Goal: Obtain resource: Obtain resource

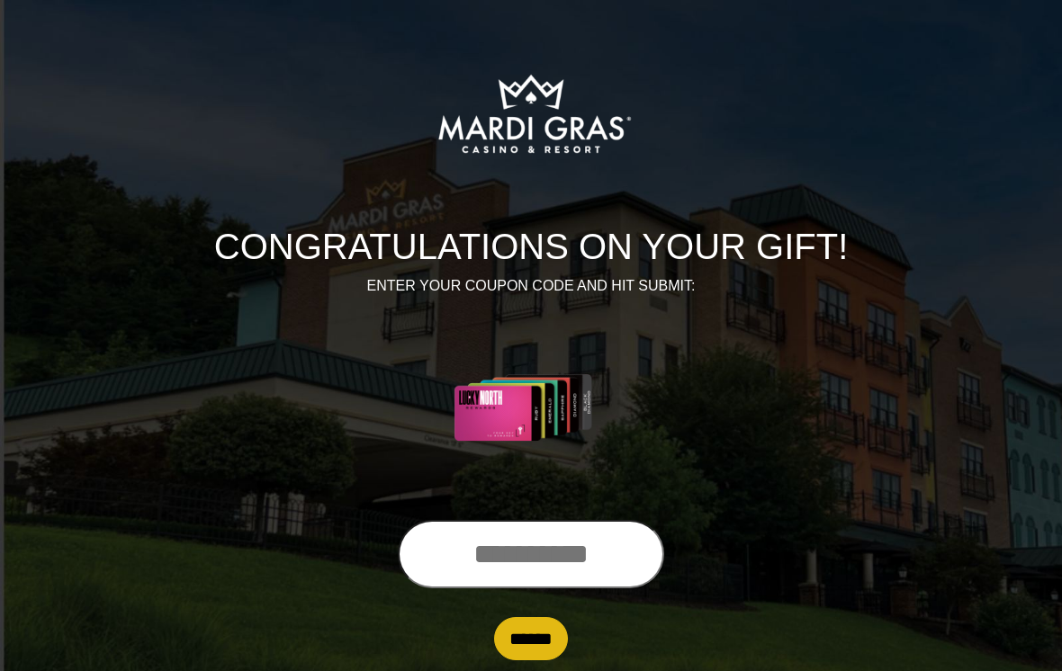
click at [560, 567] on input "text" at bounding box center [531, 554] width 266 height 68
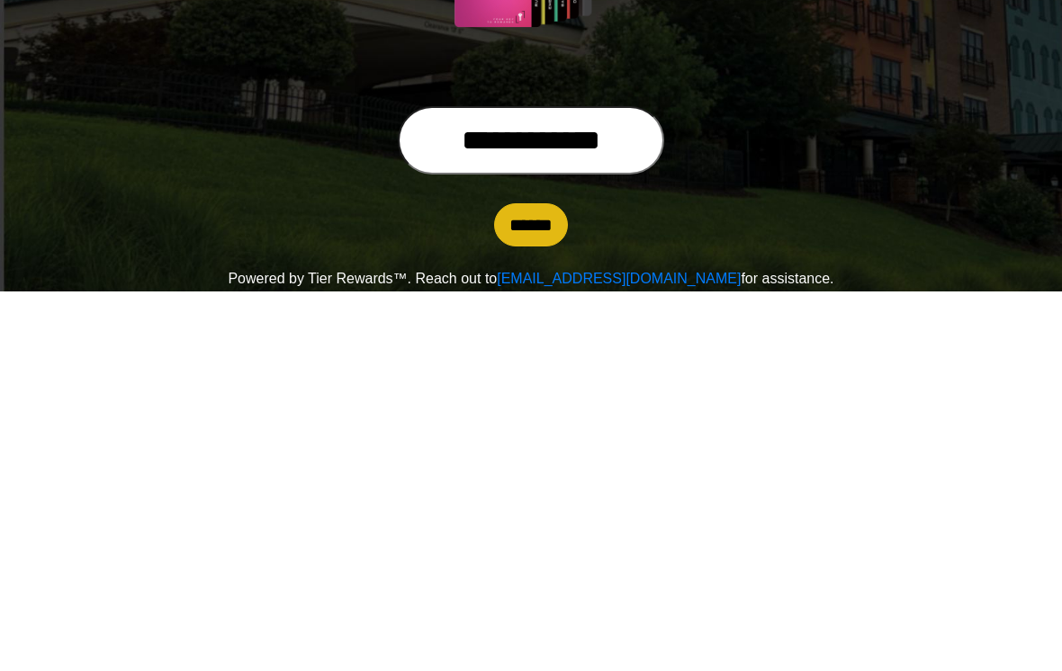
type input "**********"
click at [536, 583] on input "******" at bounding box center [531, 604] width 74 height 43
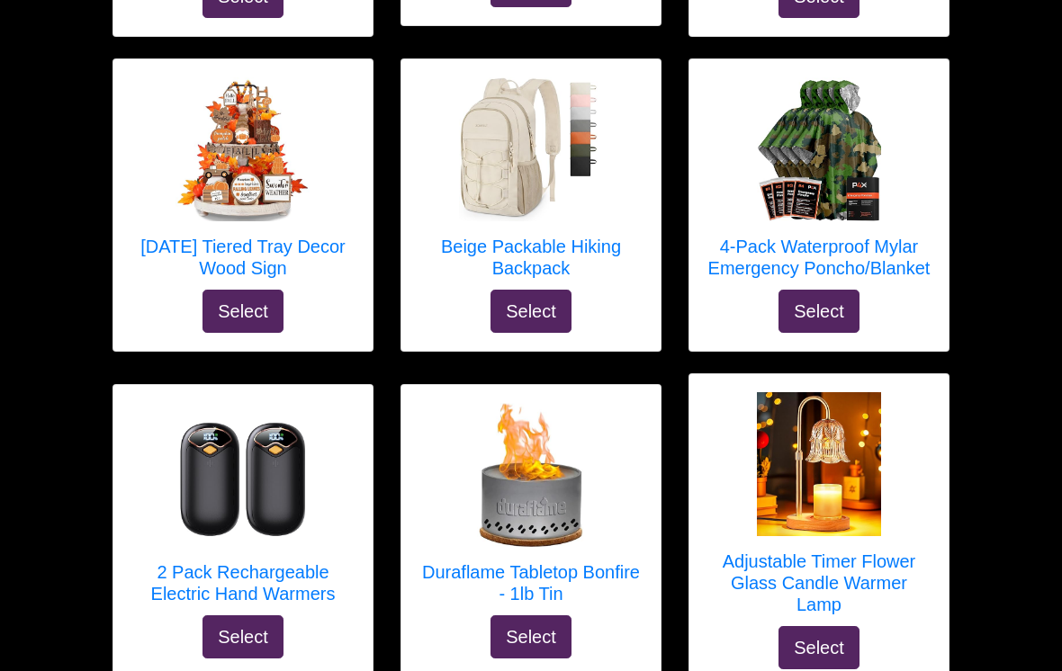
scroll to position [1856, 0]
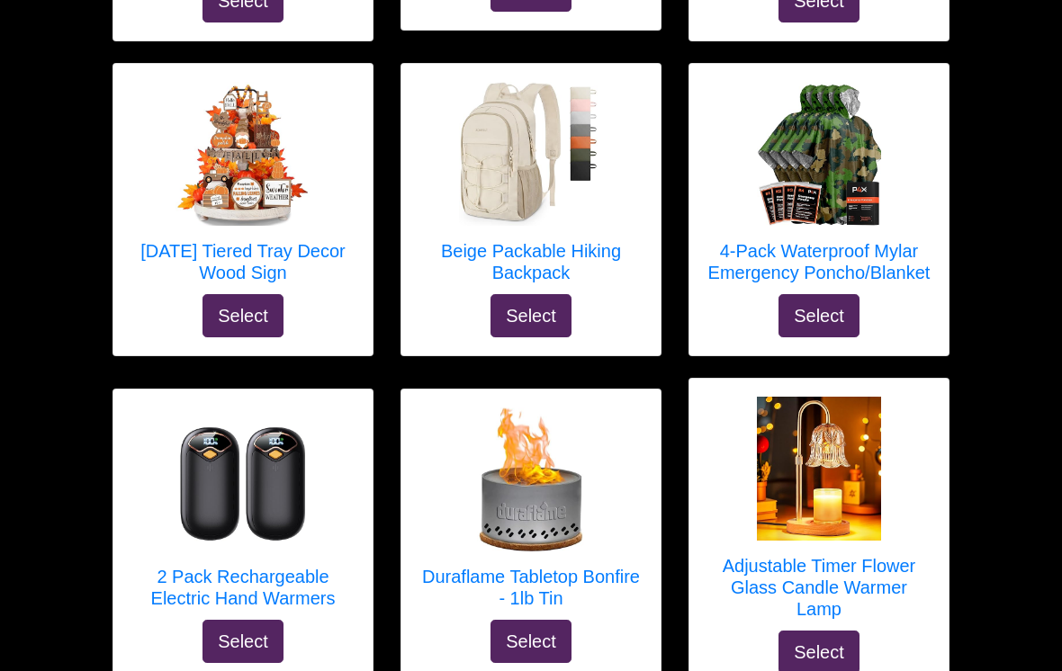
click at [261, 321] on button "Select" at bounding box center [242, 316] width 81 height 43
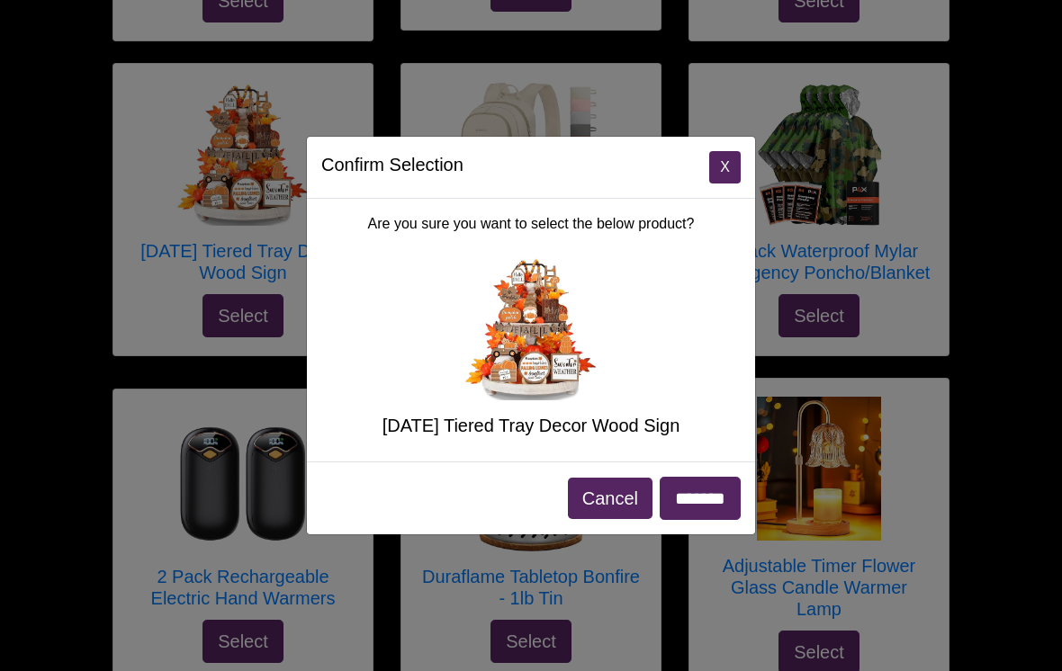
click at [723, 184] on button "X" at bounding box center [724, 167] width 31 height 32
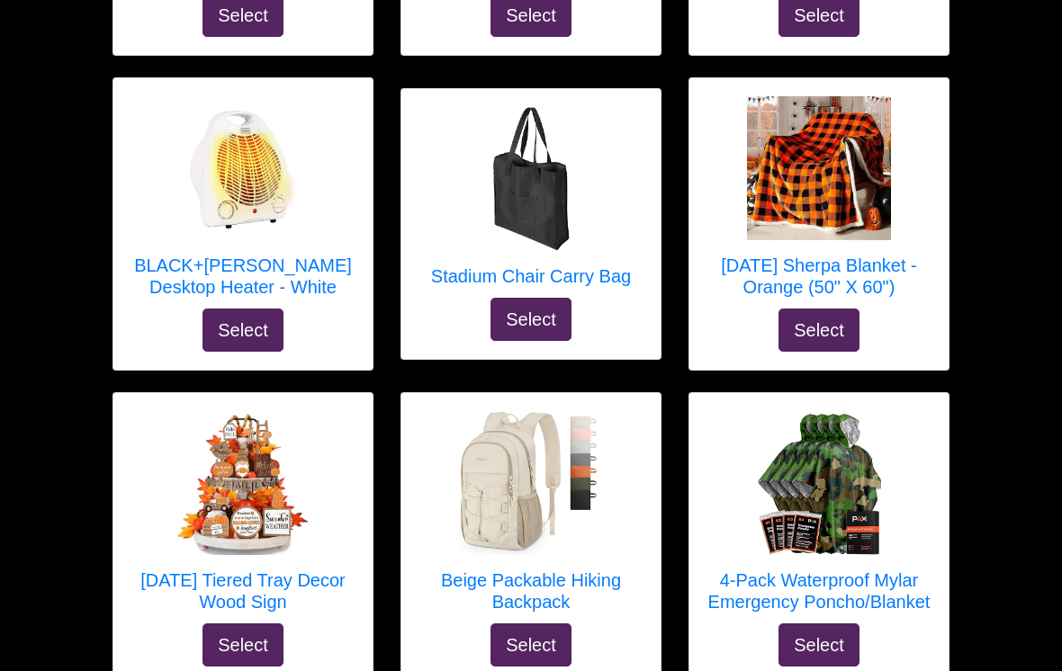
click at [551, 323] on button "Select" at bounding box center [530, 320] width 81 height 43
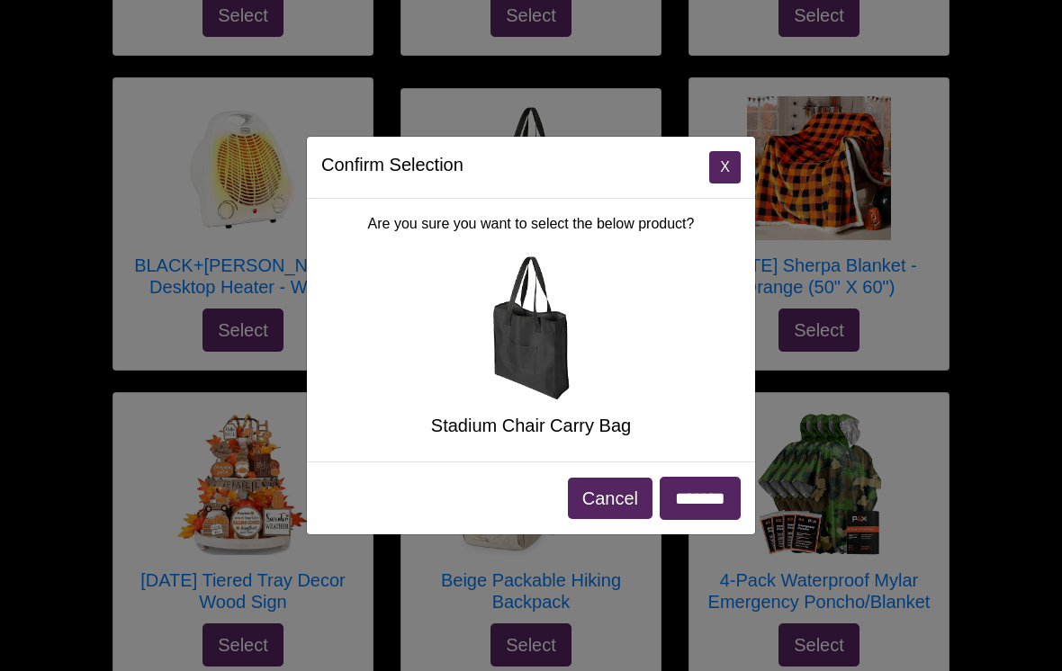
click at [723, 177] on button "X" at bounding box center [724, 167] width 31 height 32
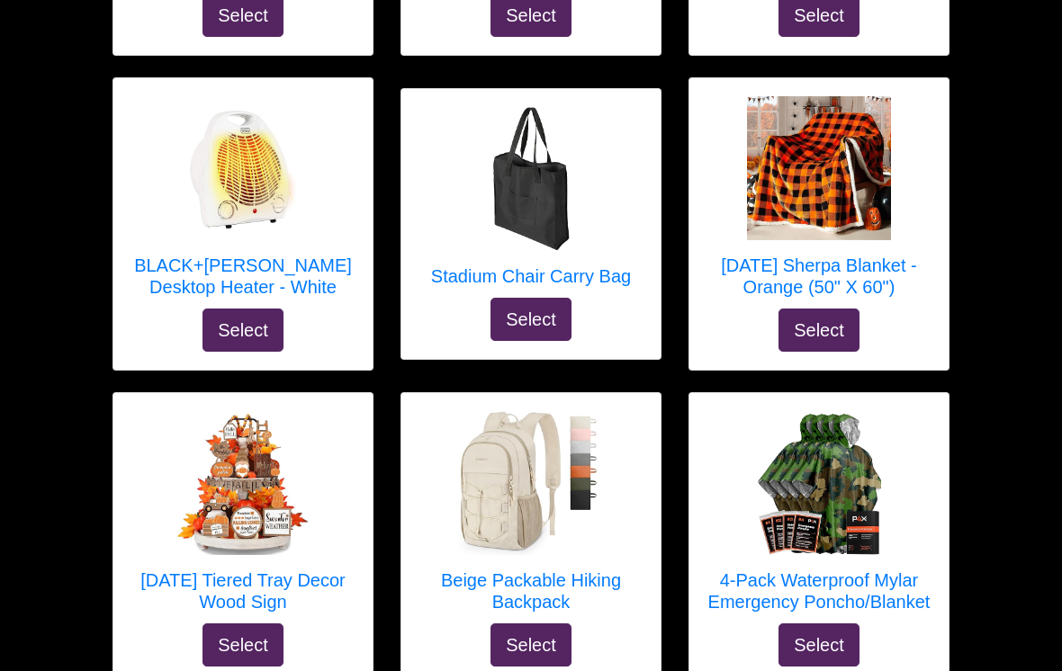
click at [566, 206] on img at bounding box center [531, 179] width 144 height 144
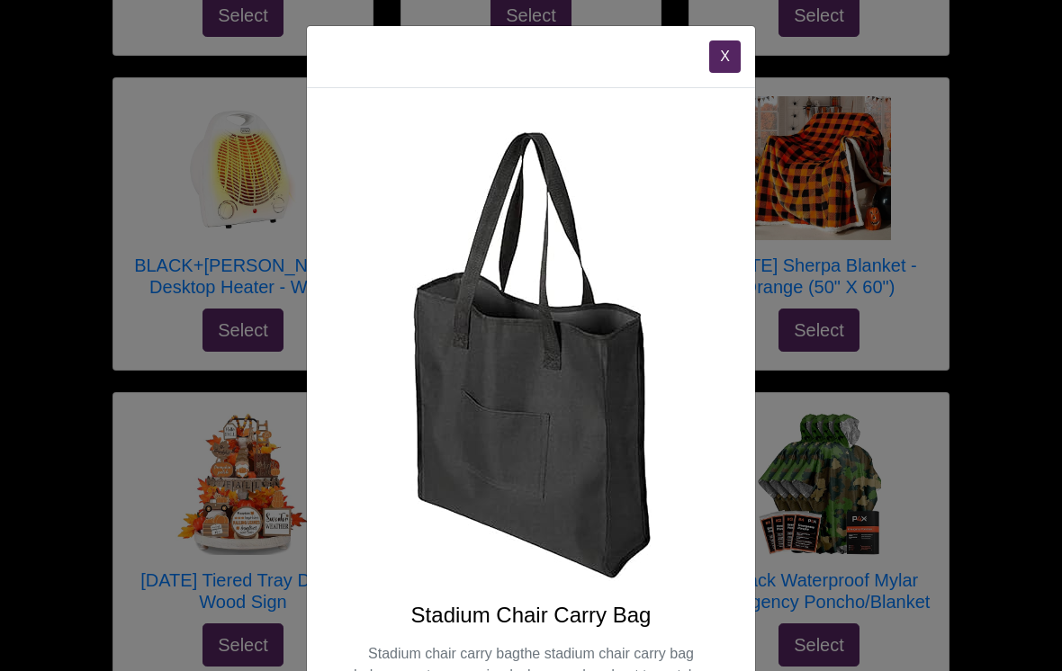
scroll to position [0, 0]
click at [722, 62] on button "X" at bounding box center [724, 56] width 31 height 32
